Goal: Transaction & Acquisition: Purchase product/service

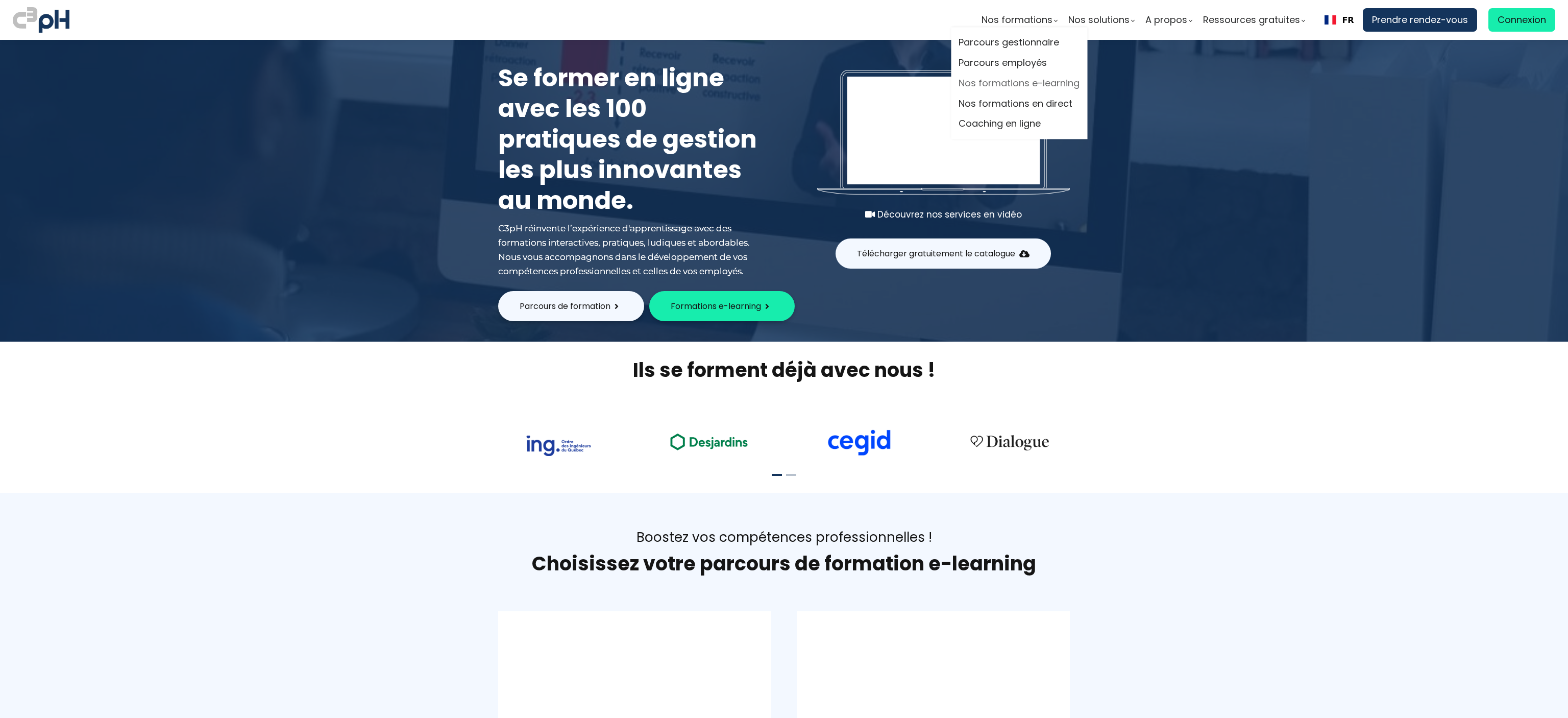
click at [1021, 80] on link "Nos formations e-learning" at bounding box center [1019, 83] width 121 height 15
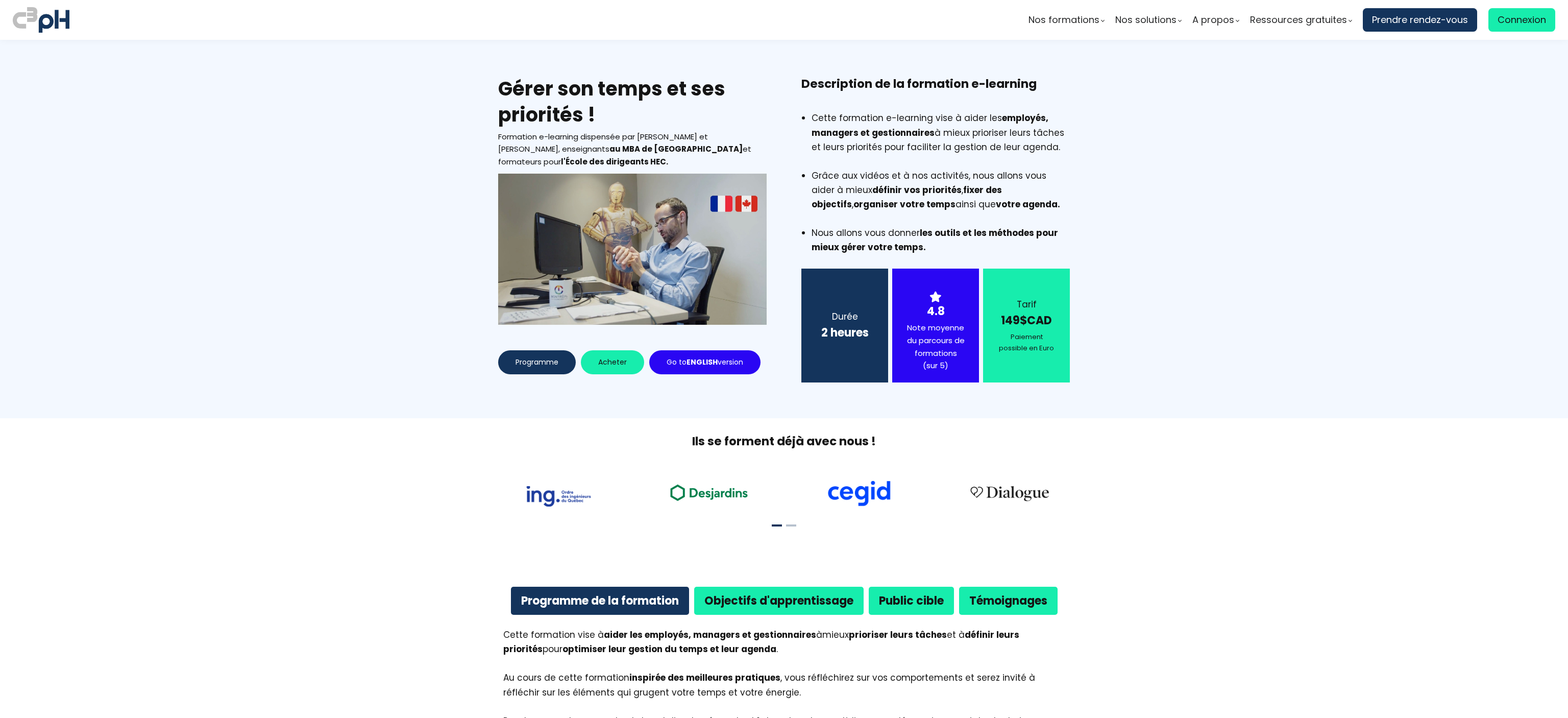
scroll to position [1068, 0]
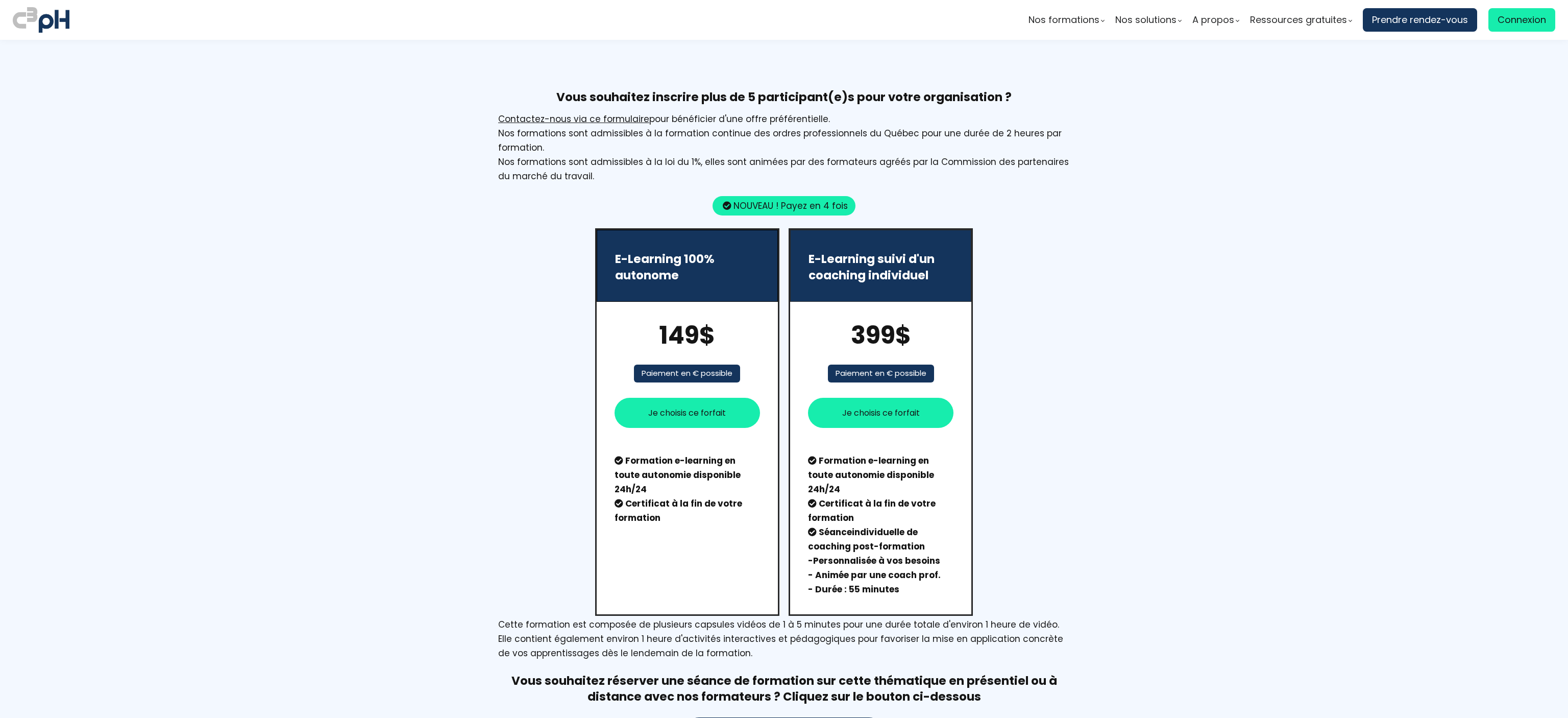
click at [666, 410] on span "Je choisis ce forfait" at bounding box center [687, 412] width 77 height 13
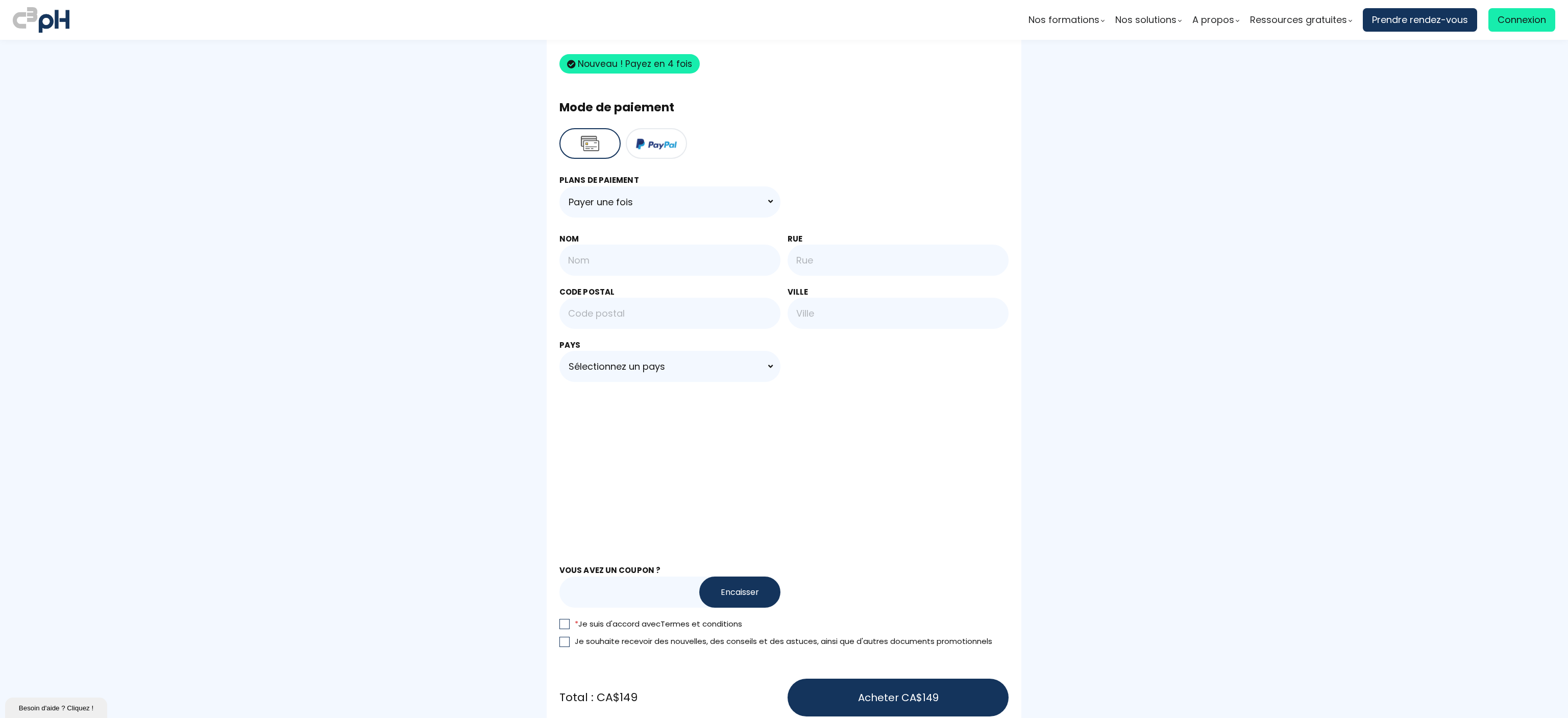
scroll to position [511, 0]
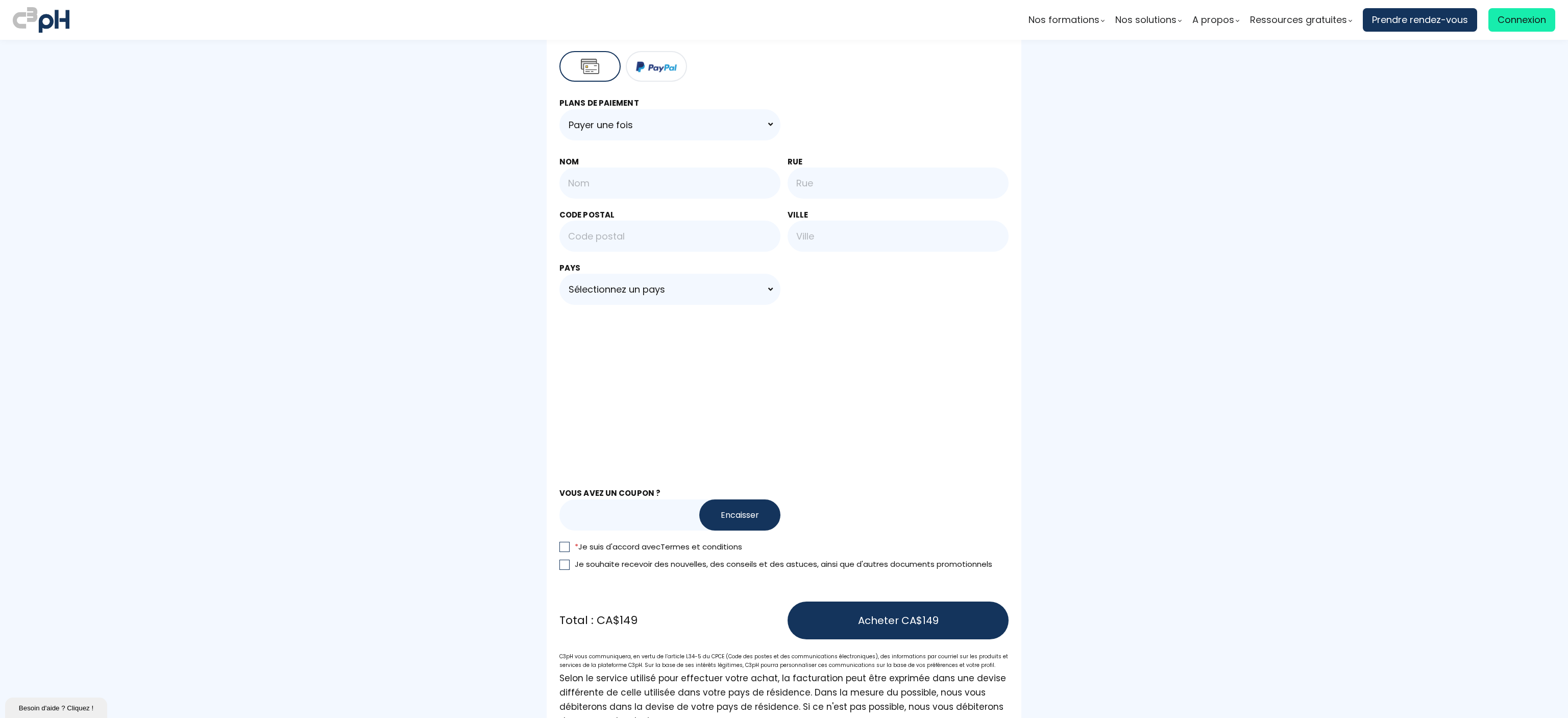
click at [625, 512] on input "text" at bounding box center [647, 515] width 175 height 31
type input "RENTREE2025"
click at [754, 509] on button "Encaisser" at bounding box center [740, 515] width 81 height 31
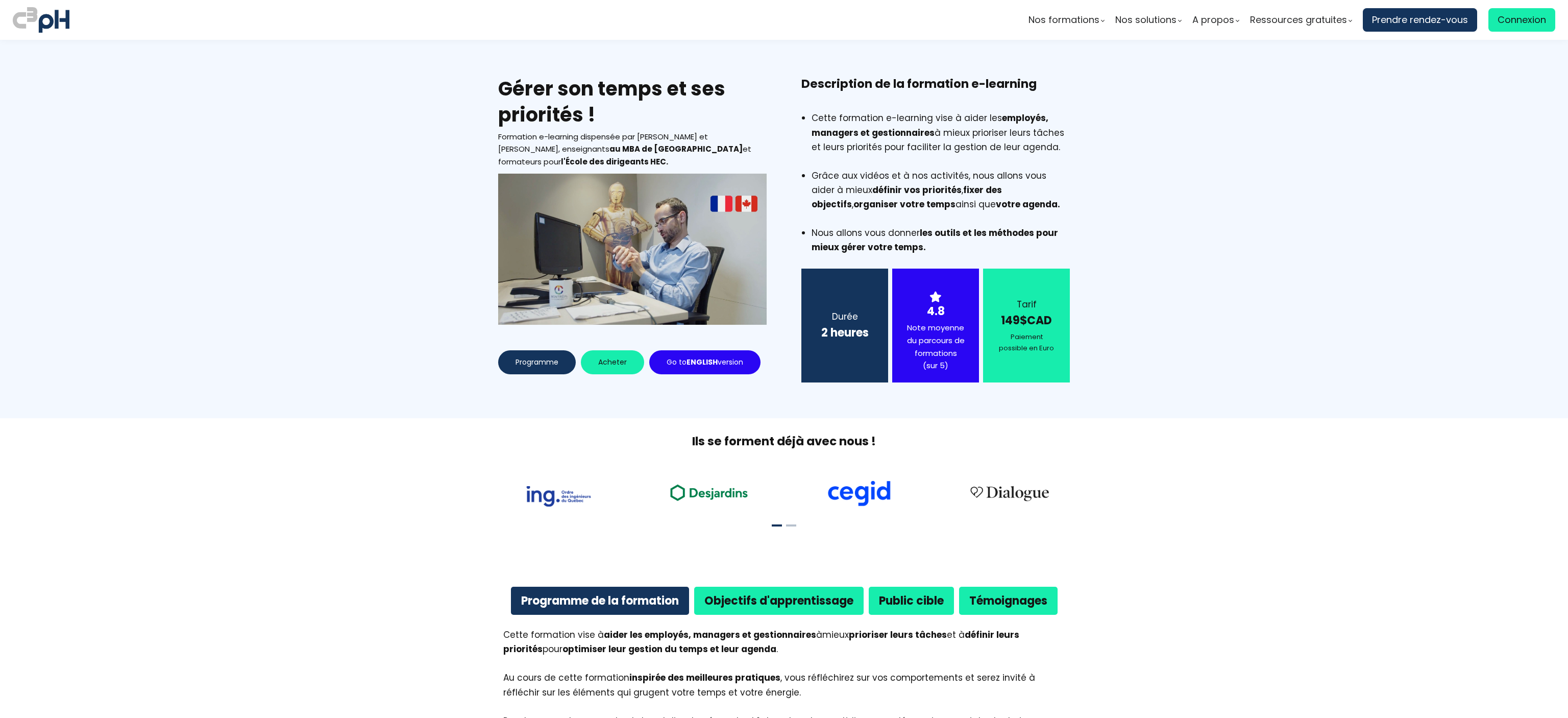
scroll to position [1225, 0]
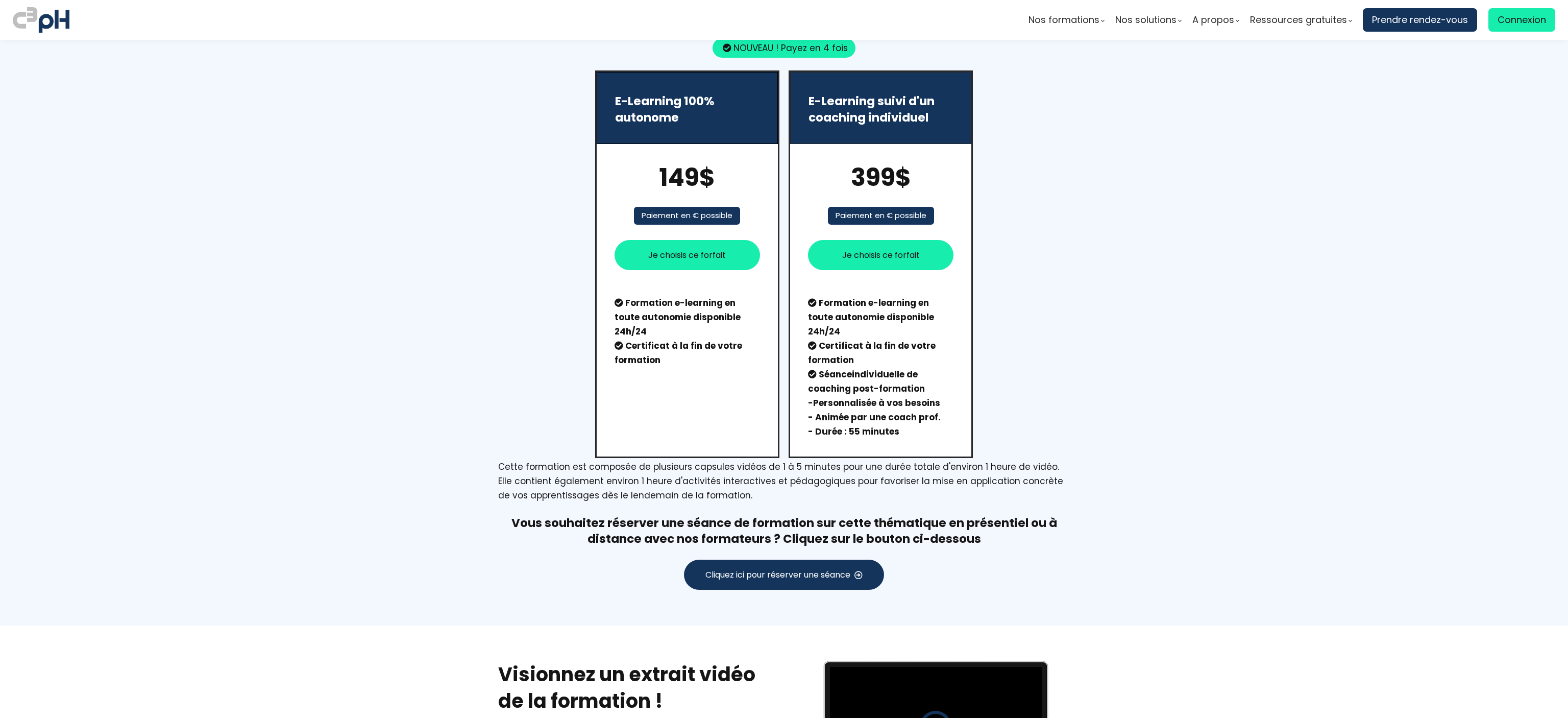
click at [884, 250] on span "Je choisis ce forfait" at bounding box center [881, 255] width 77 height 13
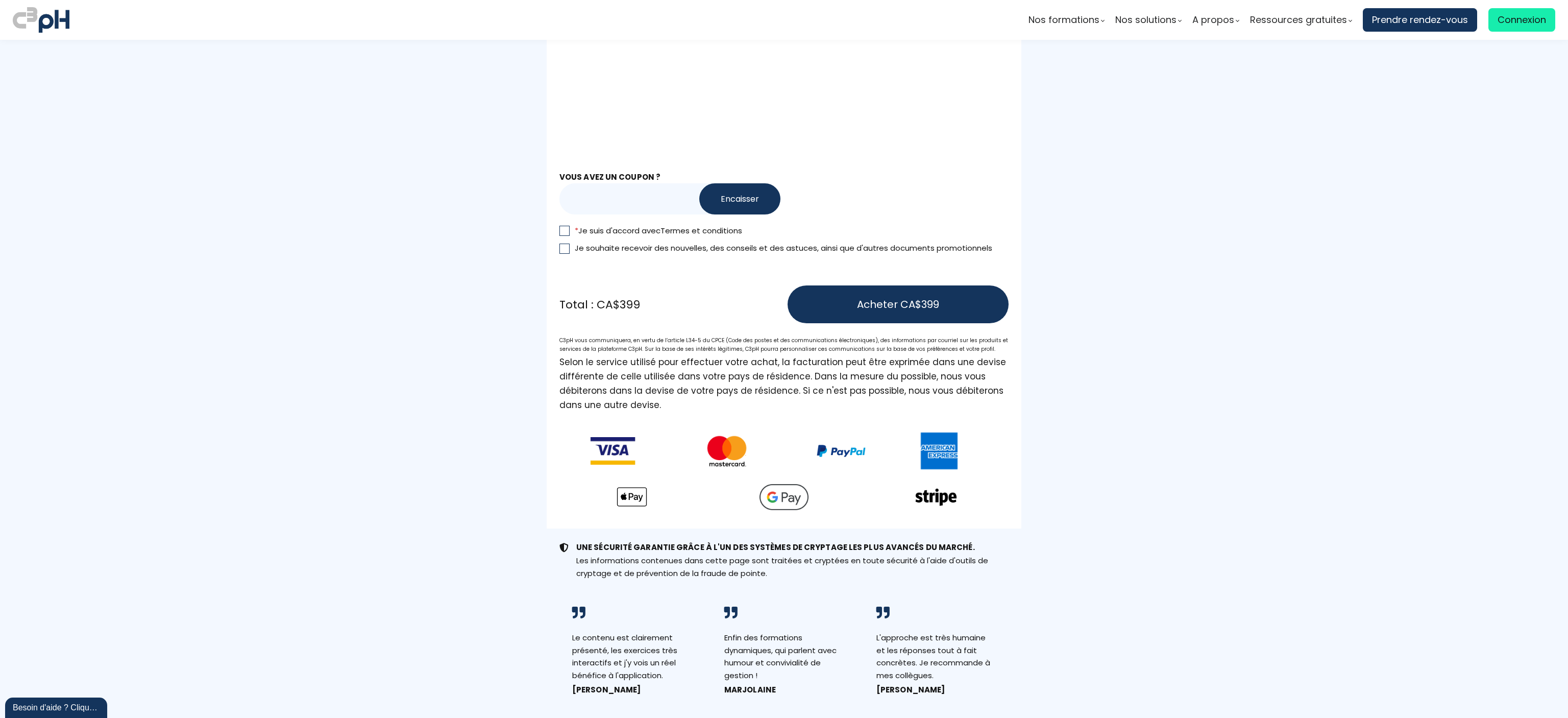
click at [612, 202] on input "text" at bounding box center [647, 199] width 175 height 31
type input "RENTREE2025"
click at [731, 191] on button "Encaisser" at bounding box center [740, 199] width 81 height 31
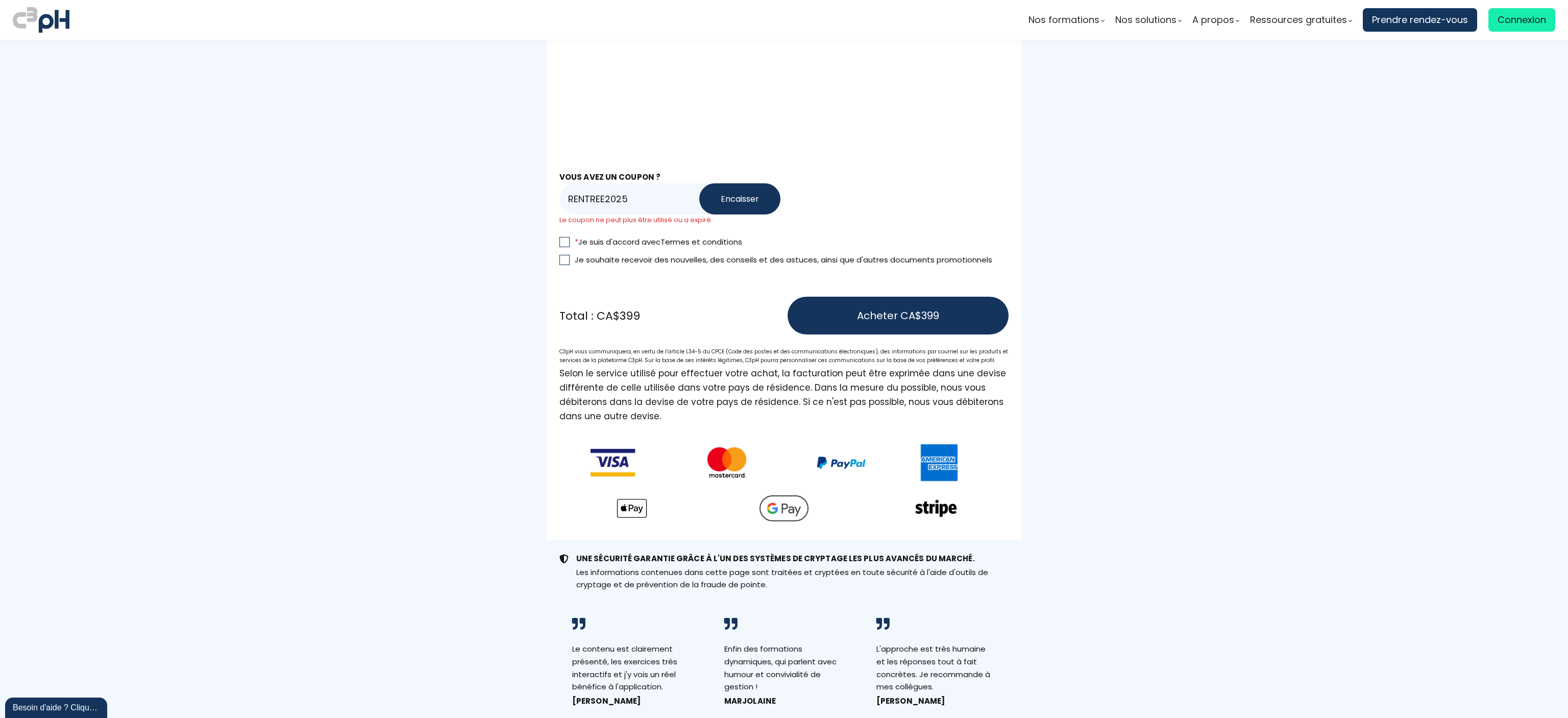
click at [731, 191] on button "Encaisser" at bounding box center [740, 199] width 81 height 31
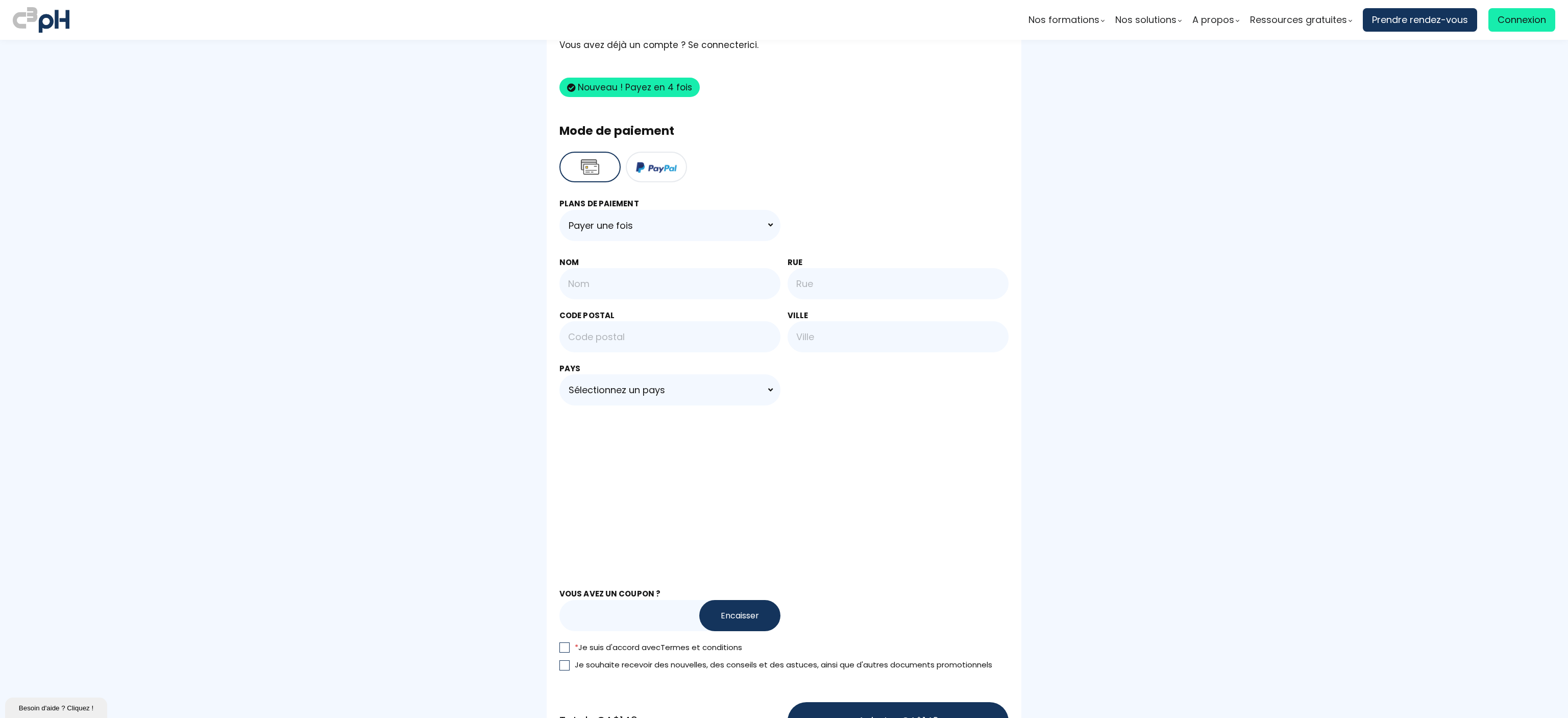
scroll to position [511, 0]
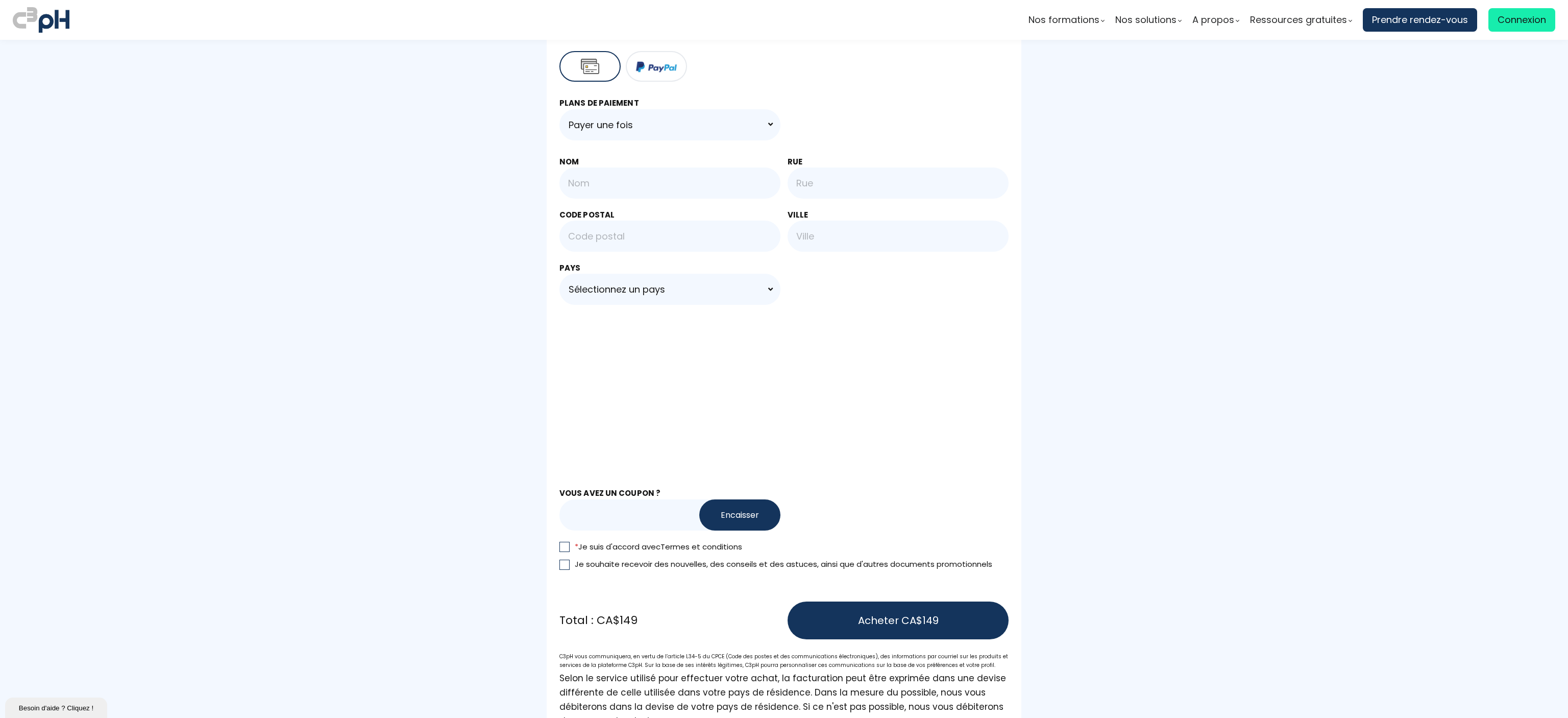
click at [597, 505] on input "text" at bounding box center [647, 515] width 175 height 31
type input "RENTREE2025"
click at [749, 514] on button "Encaisser" at bounding box center [740, 515] width 81 height 31
